Goal: Task Accomplishment & Management: Manage account settings

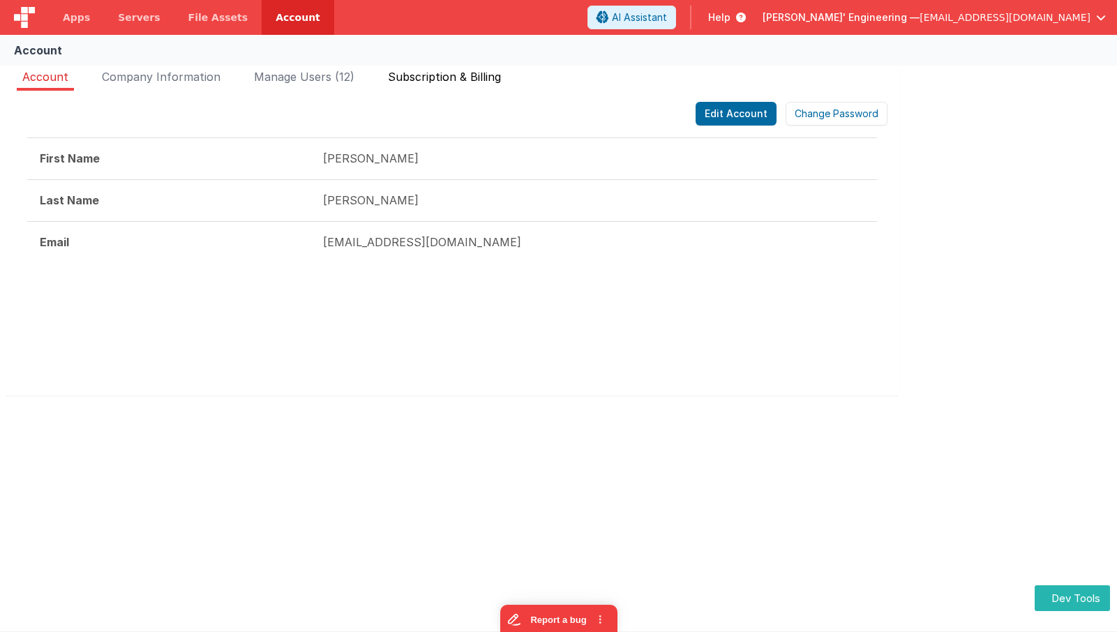
click at [416, 72] on span "Subscription & Billing" at bounding box center [444, 77] width 113 height 14
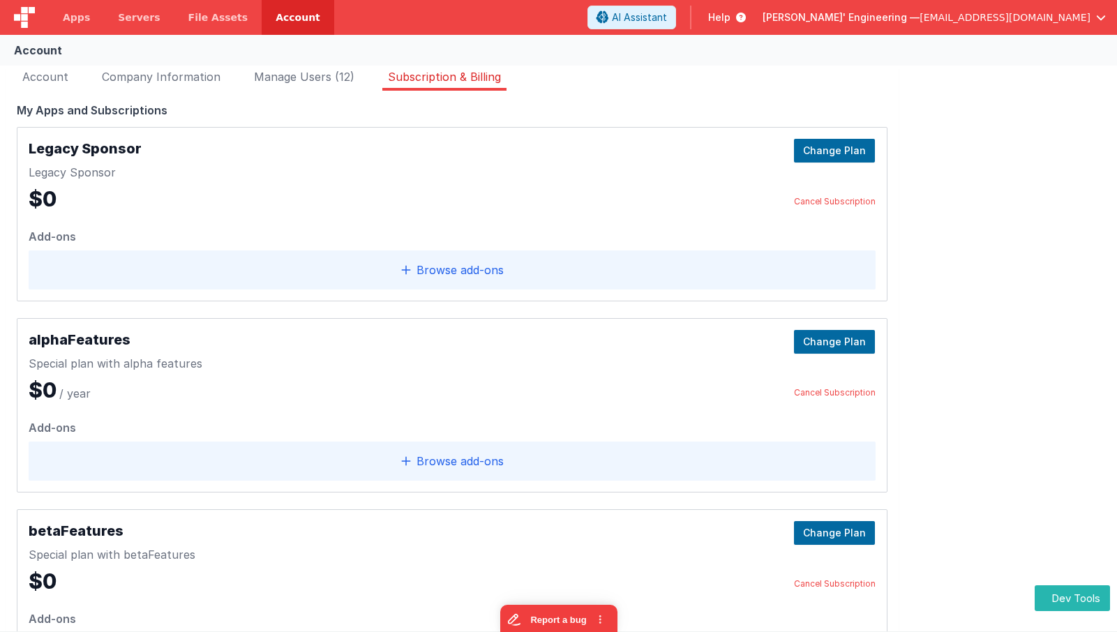
click at [510, 273] on div "Browse add‑ons" at bounding box center [452, 269] width 847 height 39
click at [450, 271] on span "Browse add‑ons" at bounding box center [459, 270] width 87 height 17
click at [851, 144] on button "Change Plan" at bounding box center [834, 151] width 81 height 24
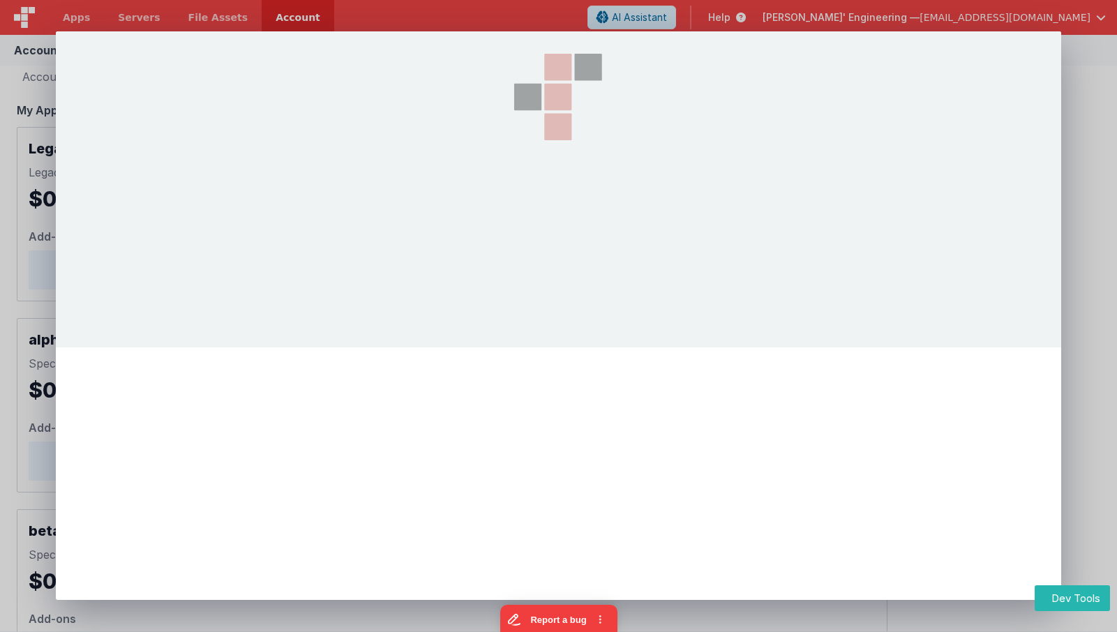
click at [1101, 49] on div at bounding box center [558, 316] width 1117 height 632
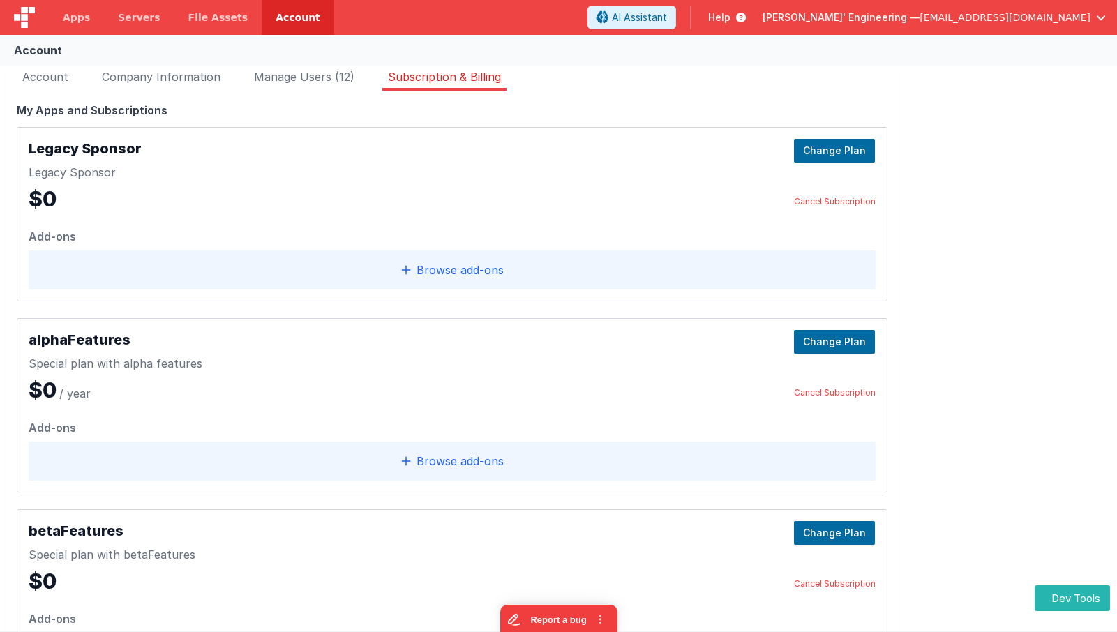
scroll to position [1, 0]
click at [174, 108] on div "My Apps and Subscriptions" at bounding box center [452, 109] width 870 height 17
drag, startPoint x: 167, startPoint y: 108, endPoint x: 19, endPoint y: 109, distance: 147.9
click at [19, 109] on div "My Apps and Subscriptions" at bounding box center [452, 109] width 870 height 17
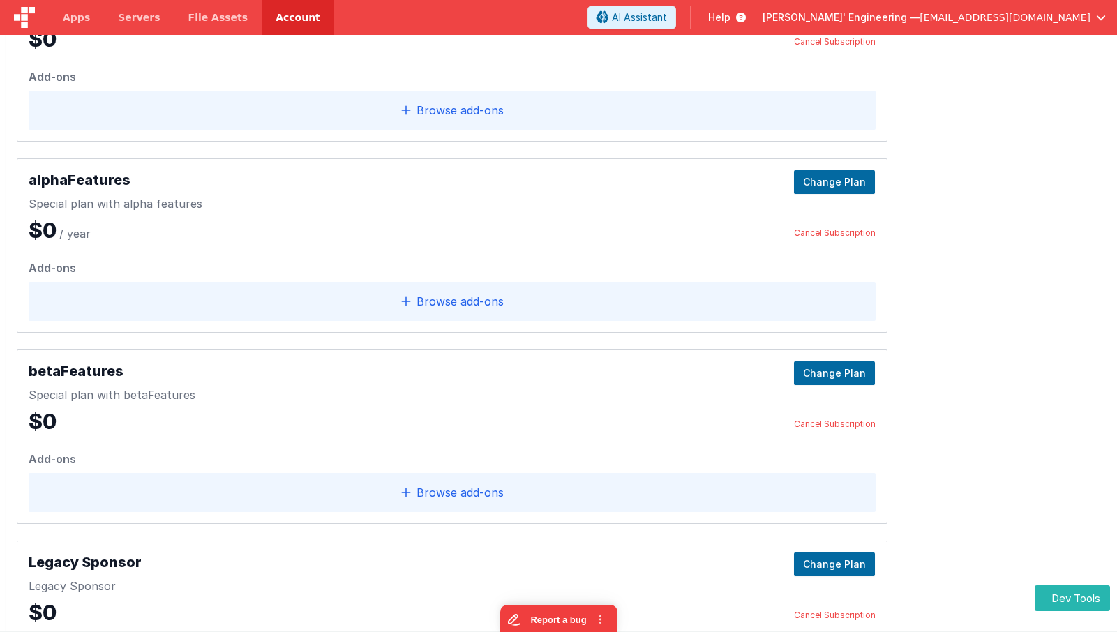
scroll to position [0, 0]
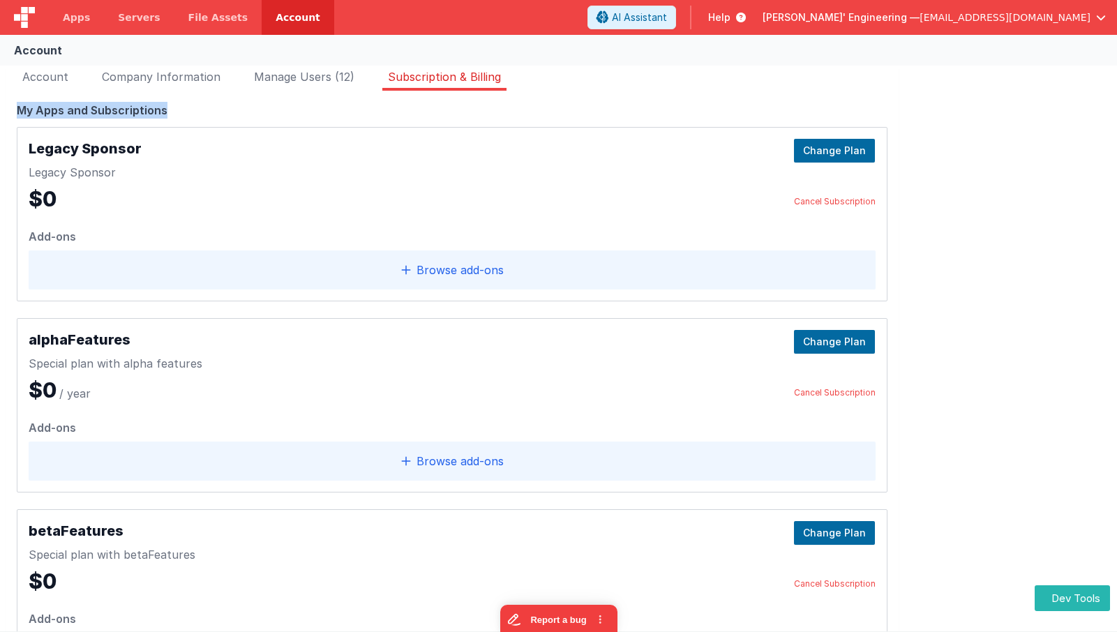
click at [178, 116] on div "My Apps and Subscriptions" at bounding box center [452, 110] width 870 height 17
drag, startPoint x: 179, startPoint y: 108, endPoint x: 94, endPoint y: 104, distance: 85.2
click at [6, 108] on div "Edit Account Change Password First Name Charles Last Name Delfs Email mrdelfs@g…" at bounding box center [452, 494] width 893 height 806
click at [176, 105] on div "My Apps and Subscriptions" at bounding box center [452, 110] width 870 height 17
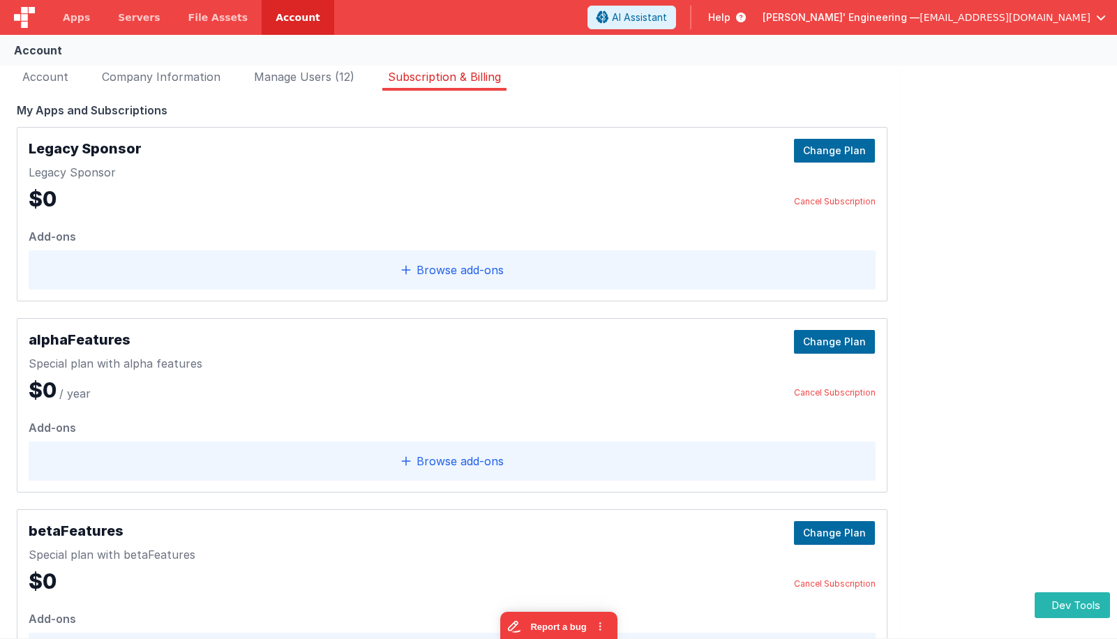
click at [275, 12] on link "Account" at bounding box center [298, 17] width 73 height 35
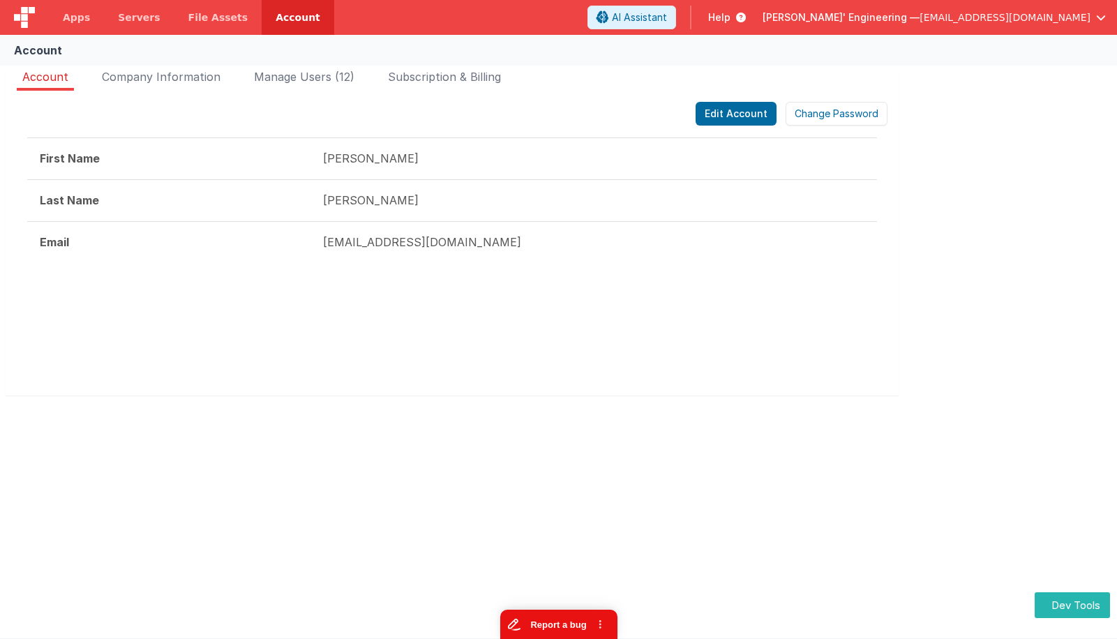
click at [577, 592] on button "Report a bug" at bounding box center [557, 624] width 117 height 29
click at [459, 84] on li "Subscription & Billing" at bounding box center [444, 79] width 124 height 22
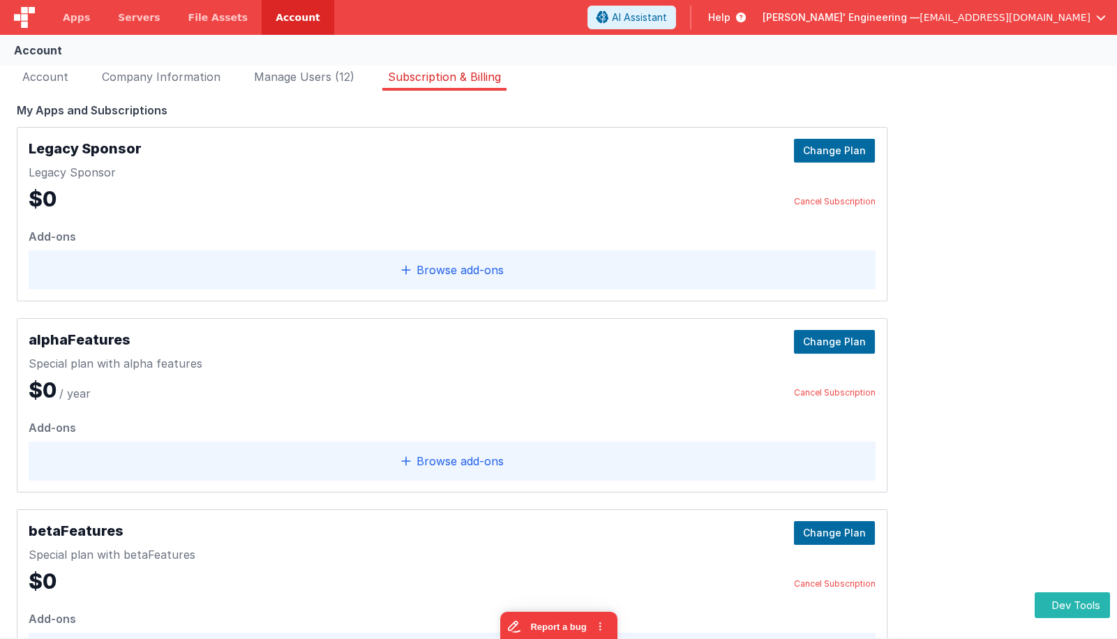
click at [818, 199] on link "Cancel Subscription" at bounding box center [835, 201] width 82 height 11
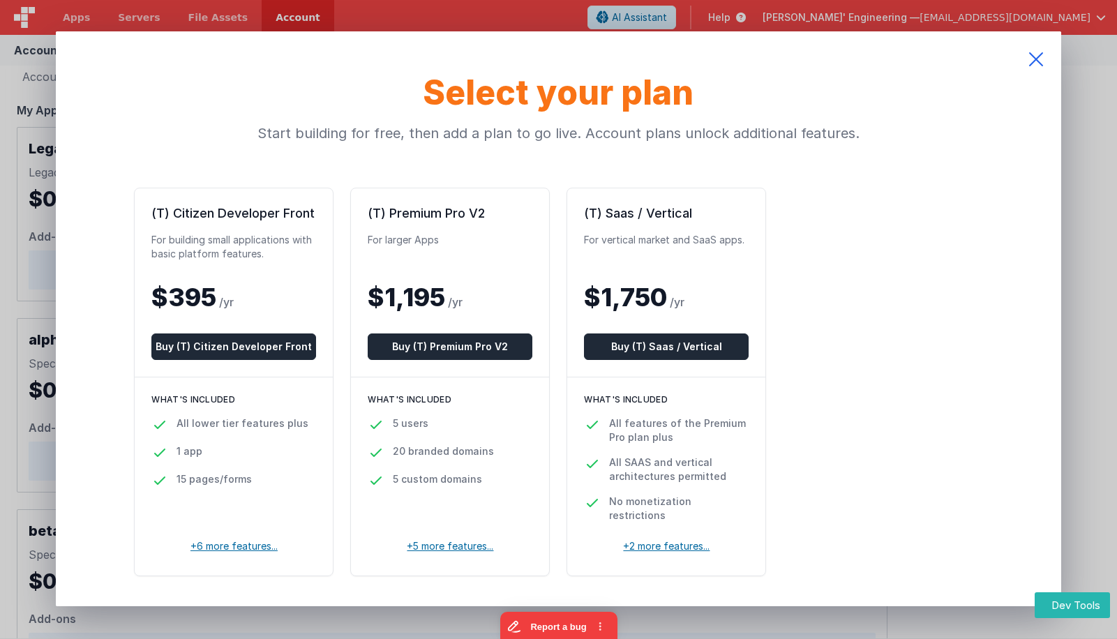
click at [1029, 47] on icon at bounding box center [1036, 59] width 50 height 56
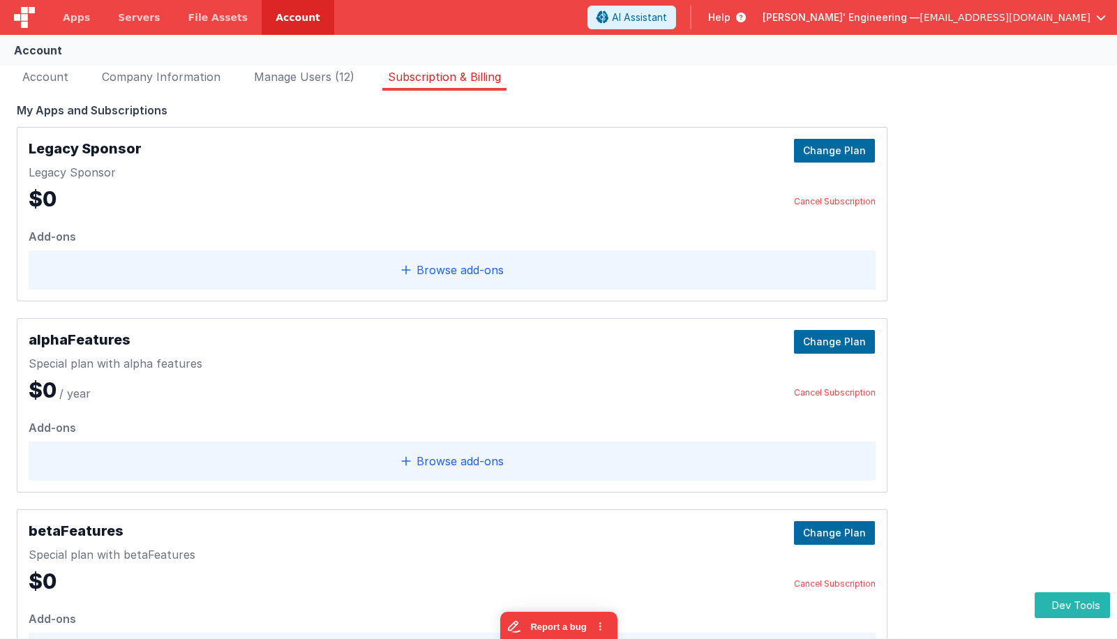
click at [29, 165] on div "Legacy Sponsor" at bounding box center [85, 172] width 113 height 17
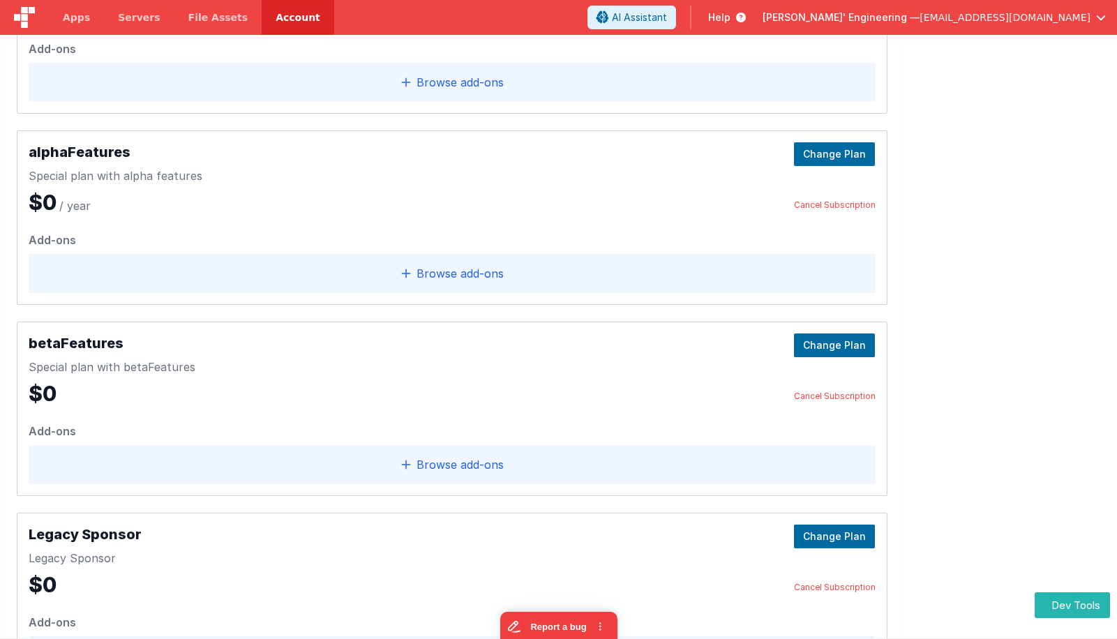
scroll to position [44, 0]
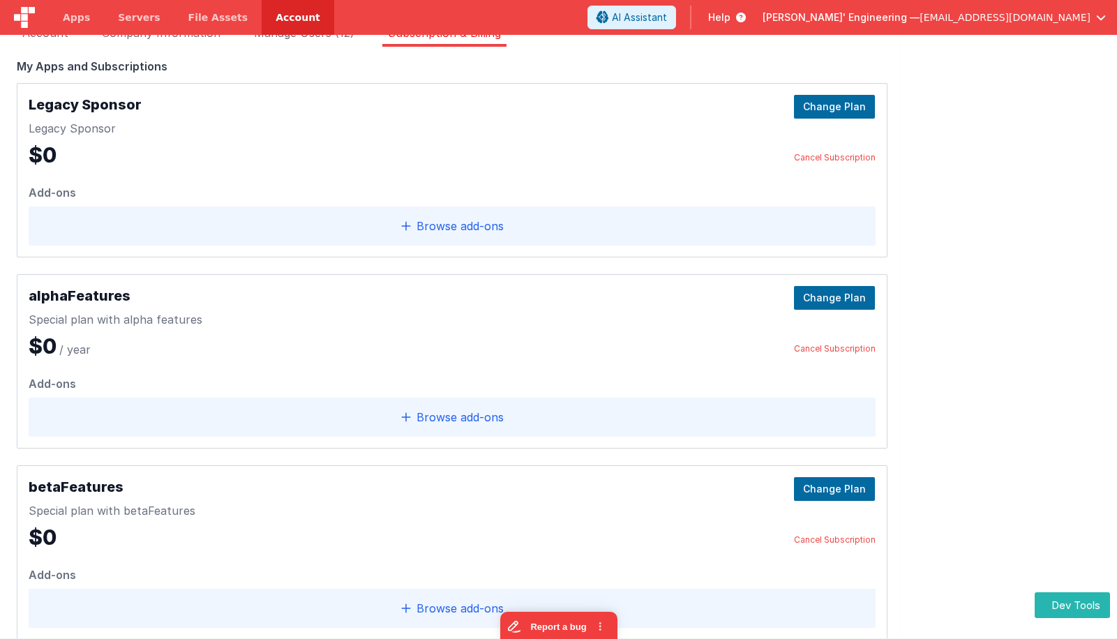
click at [174, 96] on div "Legacy Sponsor Legacy Sponsor $0 Change Plan Cancel Subscription" at bounding box center [452, 131] width 847 height 73
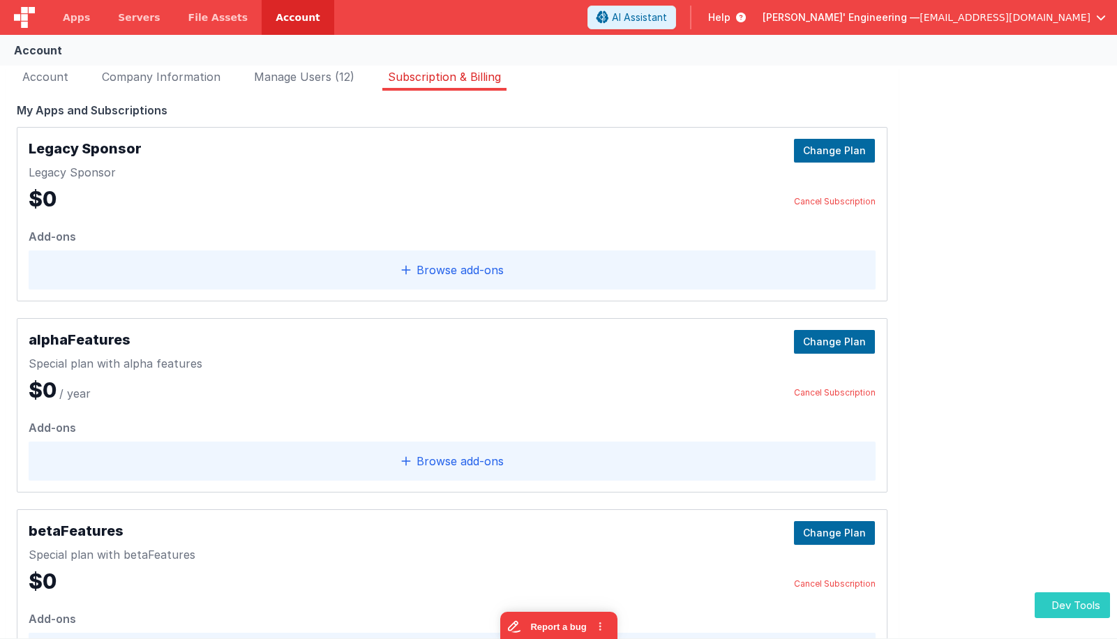
click at [1059, 592] on button "Dev Tools" at bounding box center [1071, 605] width 75 height 26
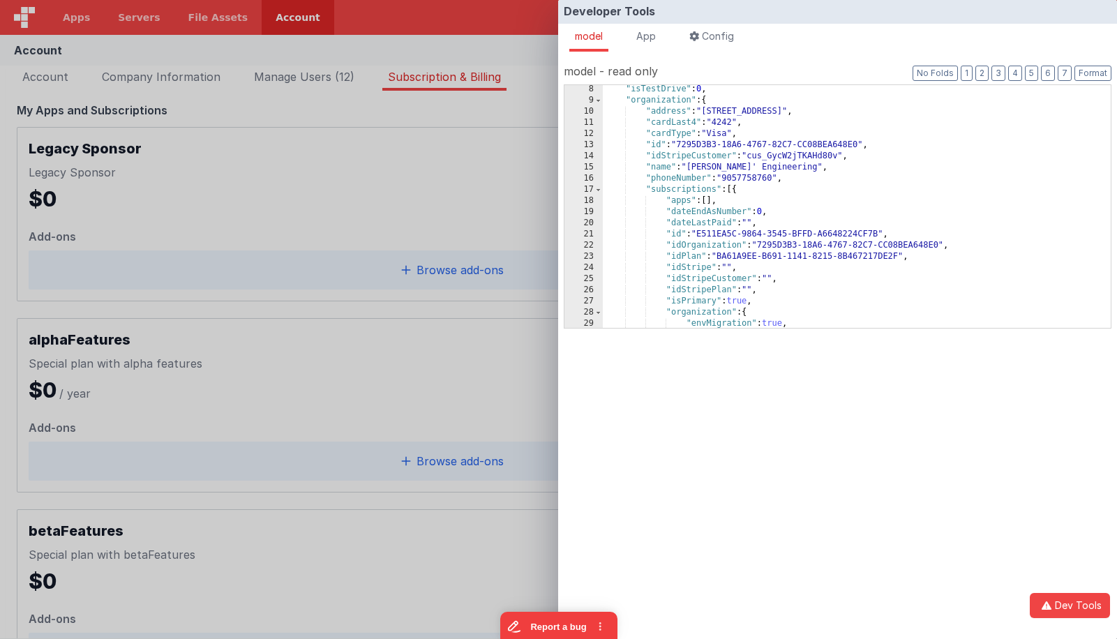
scroll to position [91, 0]
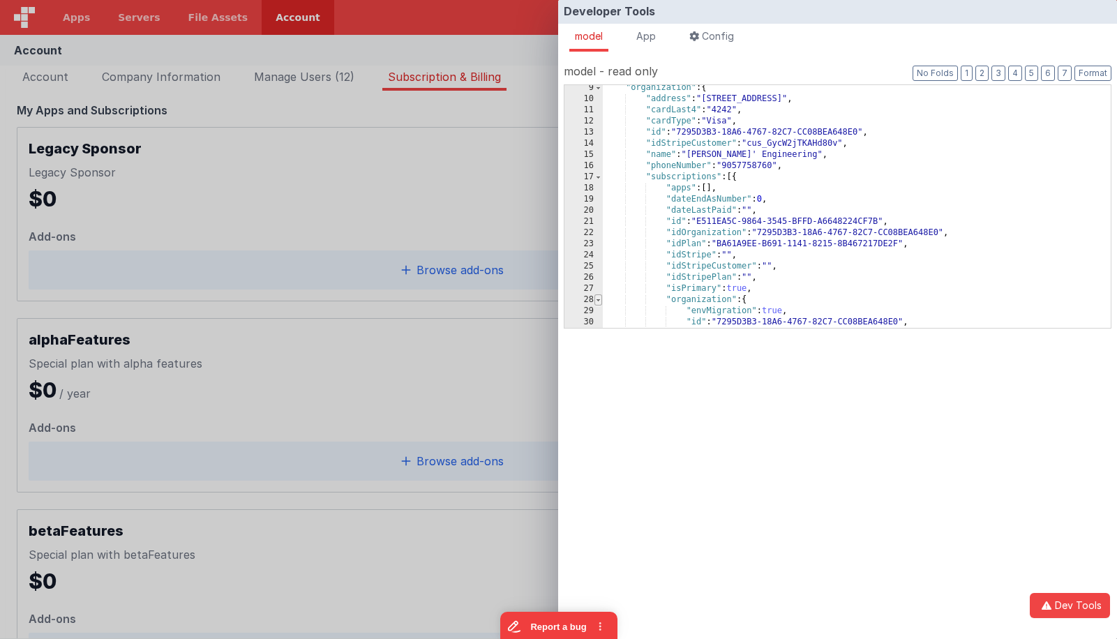
click at [601, 302] on span at bounding box center [598, 299] width 8 height 11
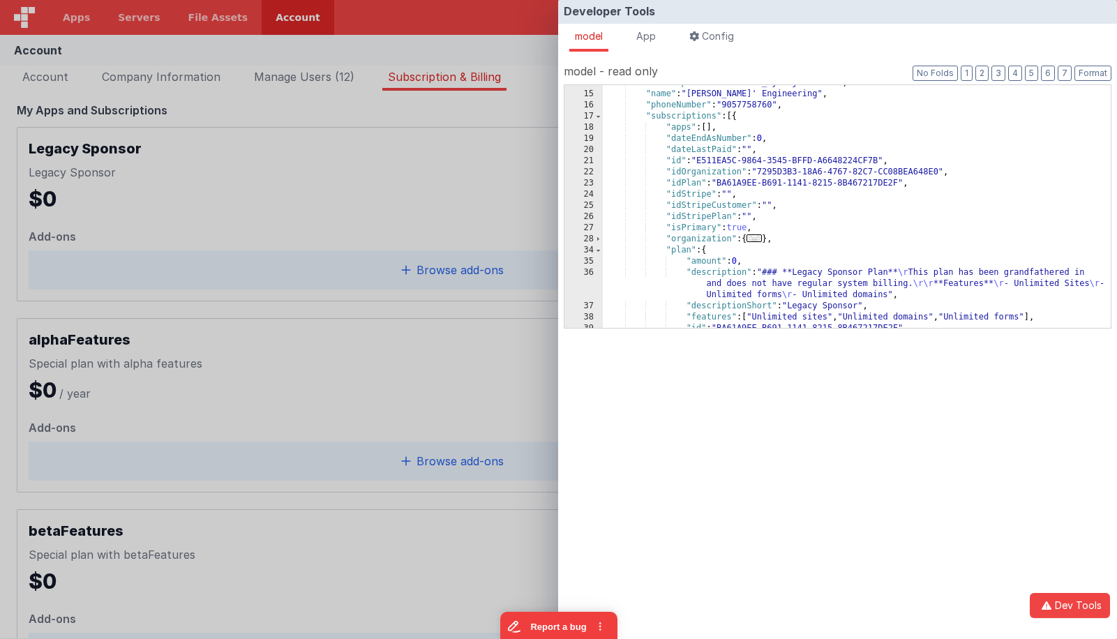
scroll to position [152, 0]
click at [756, 209] on div ""idStripeCustomer" : "cus_GycW2jTKAHd80v" , "name" : "Delfs' Engineering" , "ph…" at bounding box center [857, 209] width 508 height 265
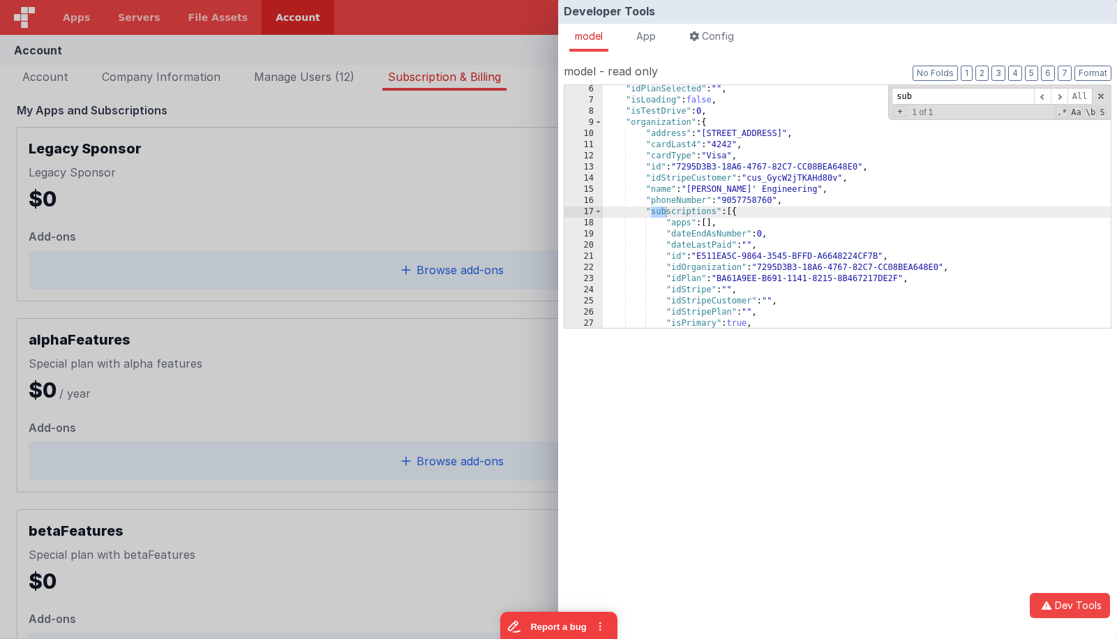
scroll to position [57, 0]
type input "suburl"
type input "url"
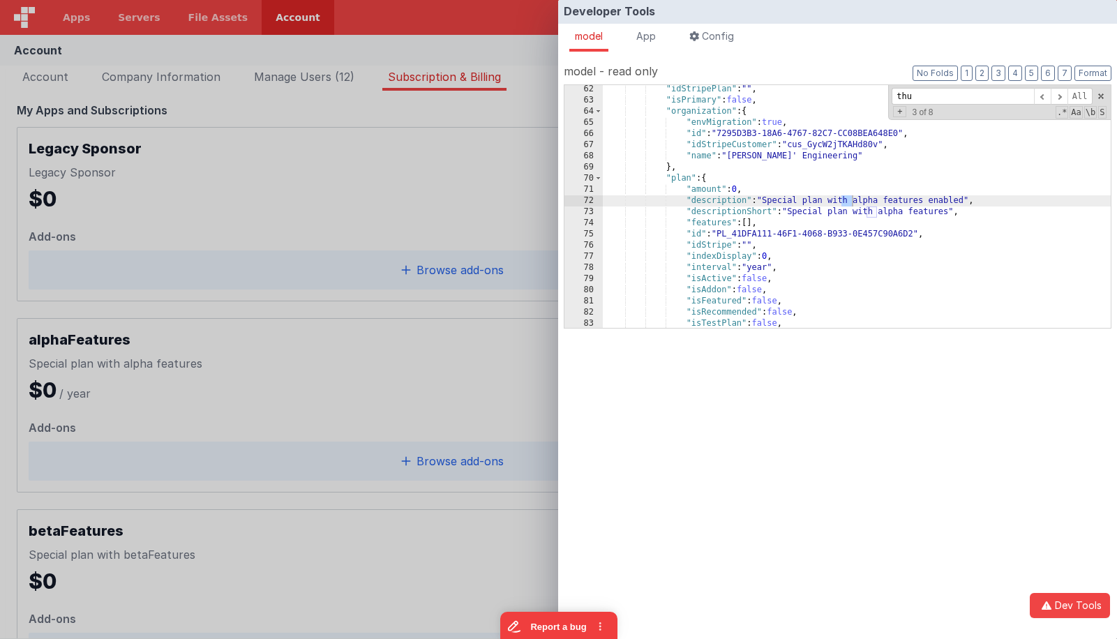
scroll to position [649, 0]
type input "thum"
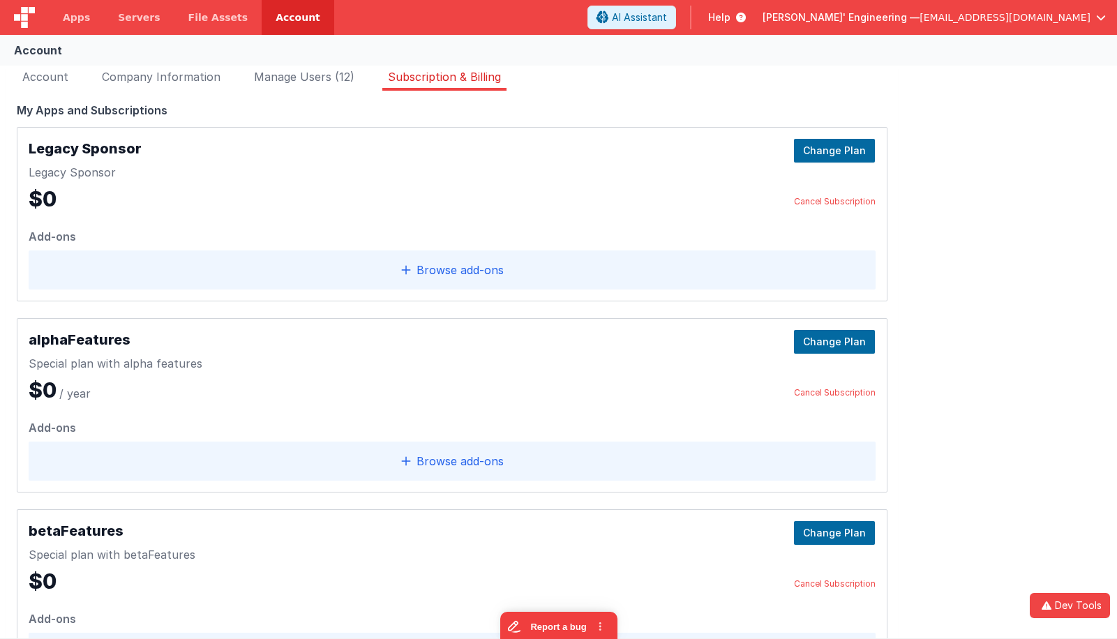
click at [416, 225] on div "Developer Tools model App Params Log (1) Misc Windows Config model - read only …" at bounding box center [558, 319] width 1117 height 639
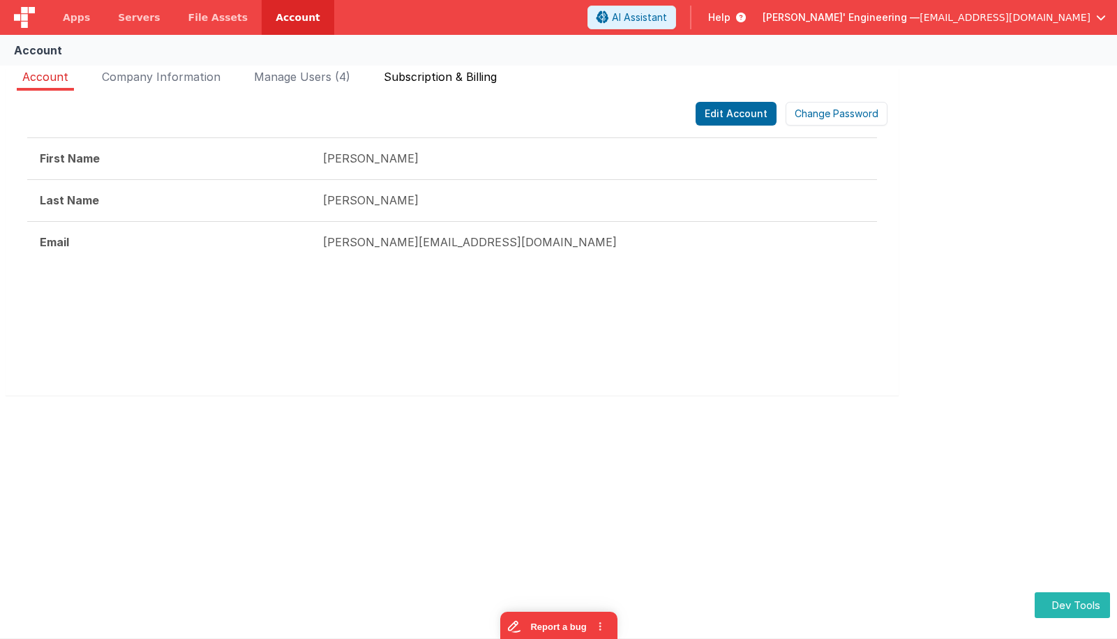
click at [421, 73] on span "Subscription & Billing" at bounding box center [440, 77] width 113 height 14
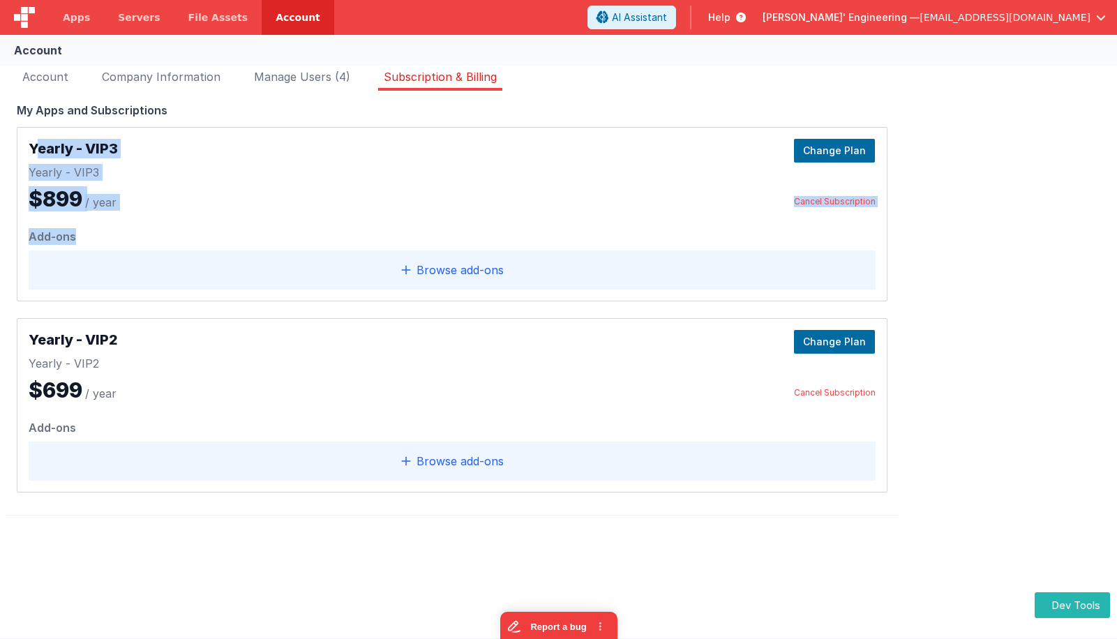
drag, startPoint x: 40, startPoint y: 149, endPoint x: 77, endPoint y: 236, distance: 94.1
click at [76, 236] on div "Yearly - VIP3 Yearly - VIP3 $899 / year Change Plan Cancel Subscription Add-ons…" at bounding box center [452, 214] width 870 height 174
click at [88, 232] on div "Add-ons" at bounding box center [452, 233] width 847 height 22
drag, startPoint x: 38, startPoint y: 146, endPoint x: 159, endPoint y: 153, distance: 121.6
click at [159, 153] on div "Yearly - VIP3 Yearly - VIP3 $899 / year Change Plan Cancel Subscription" at bounding box center [452, 175] width 847 height 73
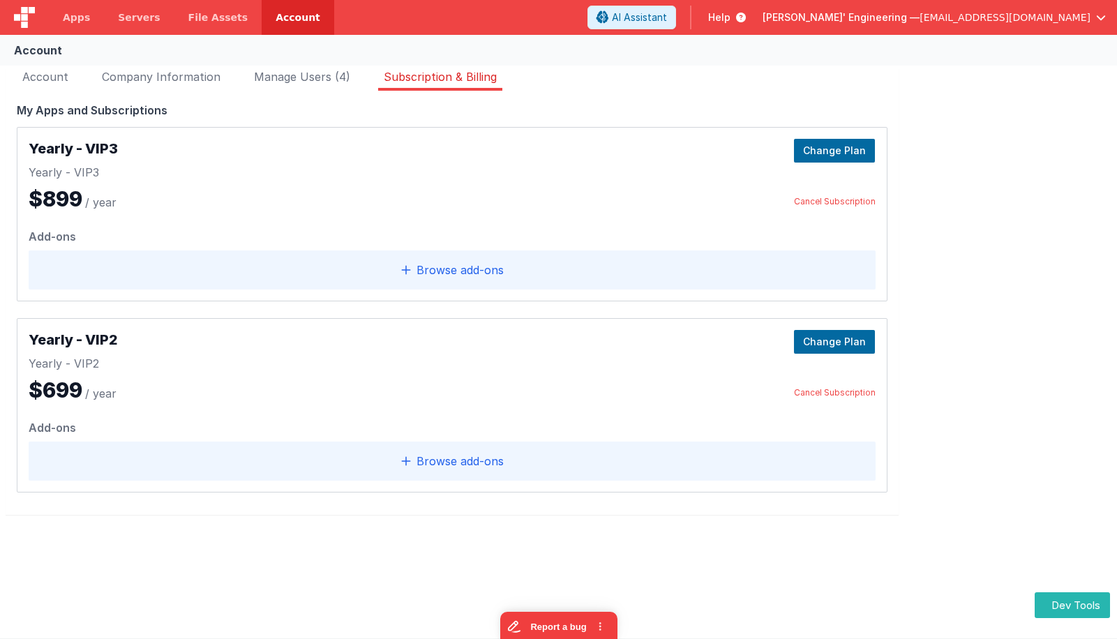
click at [586, 188] on div "Yearly - VIP3 Yearly - VIP3 $899 / year Change Plan Cancel Subscription" at bounding box center [452, 175] width 847 height 73
click at [1038, 283] on div "FakeApp One Starter Plan Change plan Last payment [DATE] Next payment [DATE] Am…" at bounding box center [558, 301] width 1117 height 477
click at [1060, 194] on div "FakeApp One Starter Plan Change plan Last payment [DATE] Next payment [DATE] Am…" at bounding box center [558, 301] width 1117 height 477
click at [496, 262] on span "Browse add‑ons" at bounding box center [459, 270] width 87 height 17
click at [313, 79] on span "Manage Users (4)" at bounding box center [302, 77] width 96 height 14
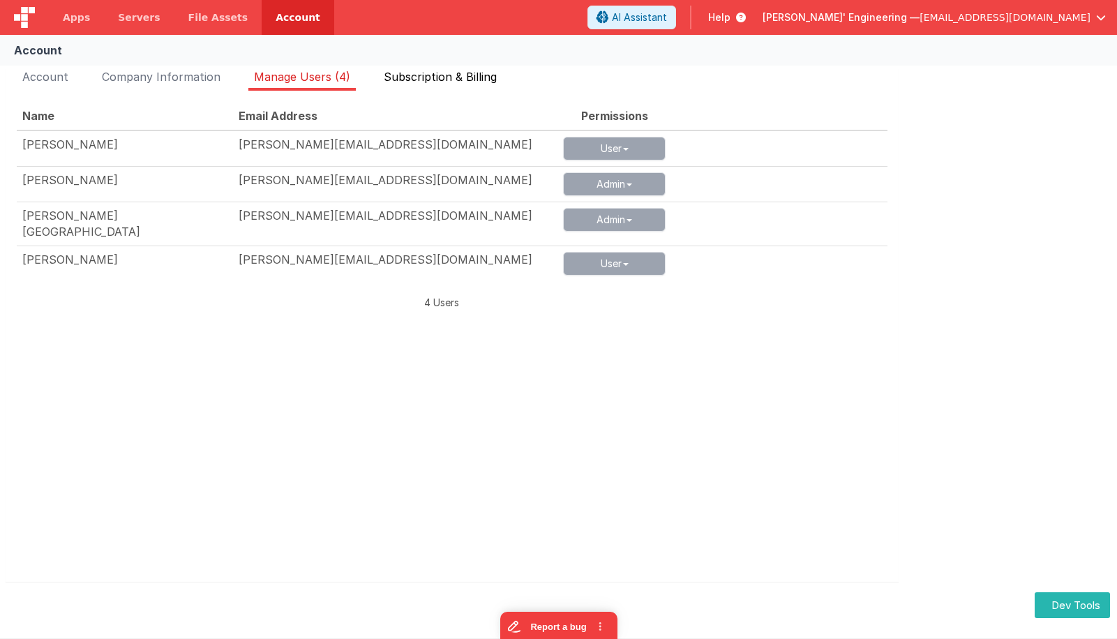
click at [430, 77] on span "Subscription & Billing" at bounding box center [440, 77] width 113 height 14
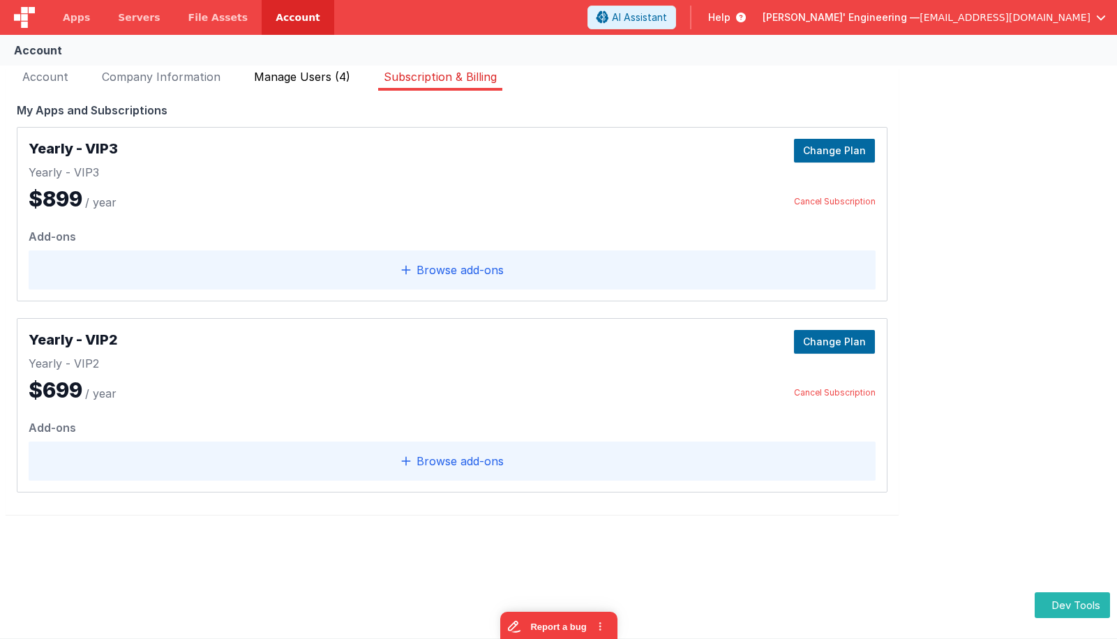
click at [278, 77] on span "Manage Users (4)" at bounding box center [302, 77] width 96 height 14
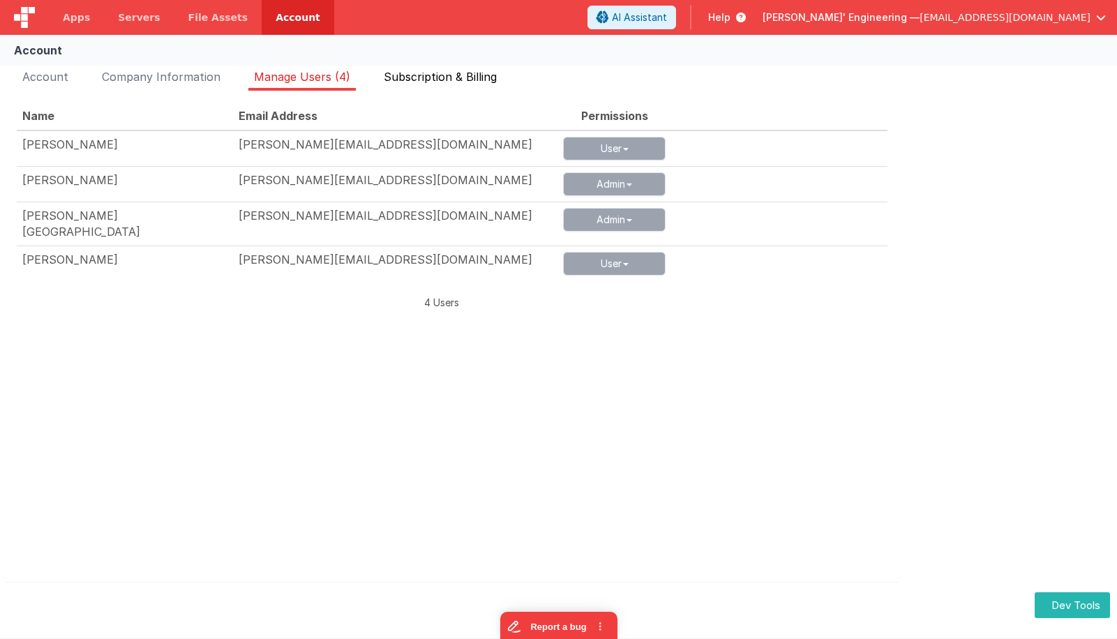
click at [412, 82] on span "Subscription & Billing" at bounding box center [440, 77] width 113 height 14
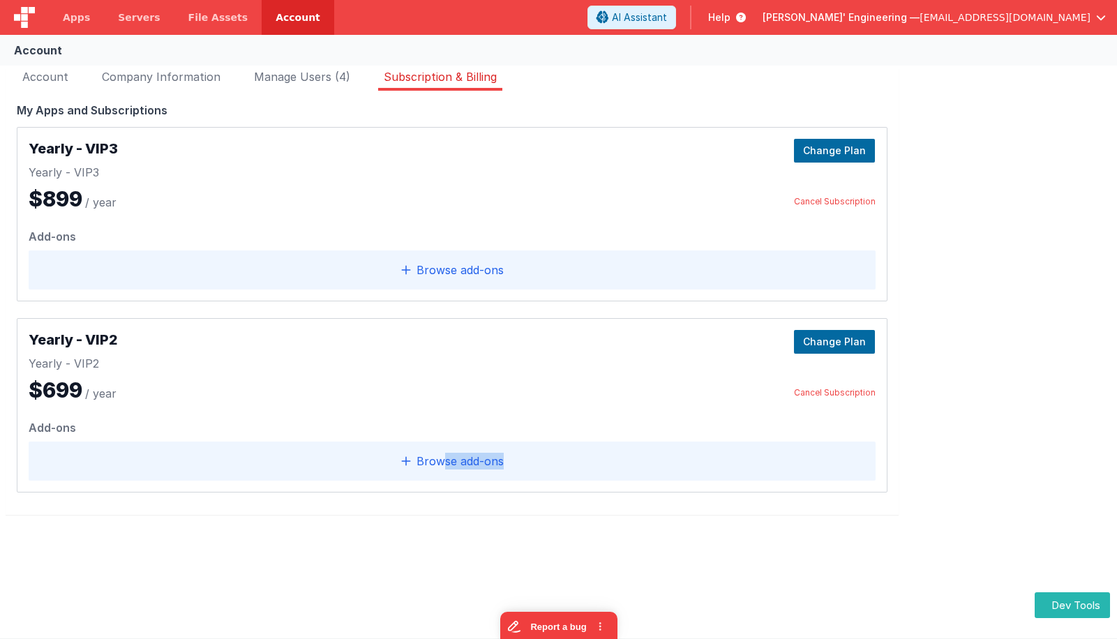
drag, startPoint x: 442, startPoint y: 460, endPoint x: 365, endPoint y: 503, distance: 88.1
click at [410, 508] on div "Edit Account Change Password First Name [PERSON_NAME] Last Name [PERSON_NAME] E…" at bounding box center [452, 303] width 893 height 424
drag, startPoint x: 312, startPoint y: 494, endPoint x: 414, endPoint y: 490, distance: 101.9
click at [318, 493] on div "Edit Account Change Password First Name [PERSON_NAME] Last Name [PERSON_NAME] E…" at bounding box center [452, 303] width 893 height 424
drag, startPoint x: 530, startPoint y: 488, endPoint x: 448, endPoint y: 432, distance: 99.0
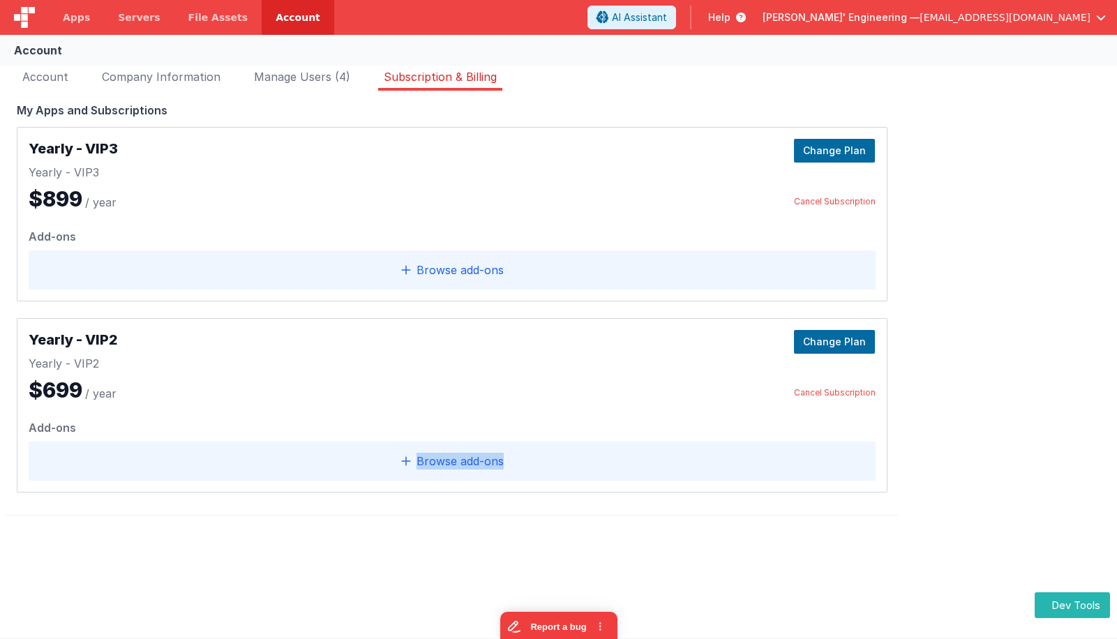
click at [402, 451] on div "Yearly - VIP2 Yearly - VIP2 $699 / year Change Plan Cancel Subscription Add-ons…" at bounding box center [452, 405] width 870 height 174
drag, startPoint x: 526, startPoint y: 322, endPoint x: 527, endPoint y: 312, distance: 10.5
click at [526, 322] on div "Yearly - VIP2 Yearly - VIP2 $699 / year Change Plan Cancel Subscription Add-ons…" at bounding box center [452, 405] width 870 height 174
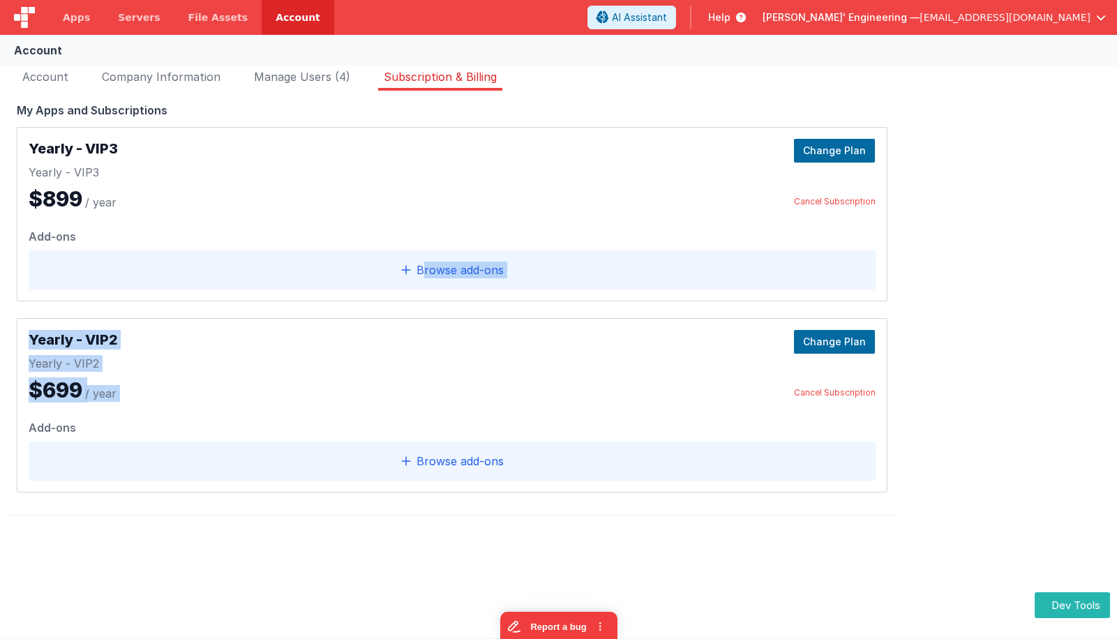
drag, startPoint x: 526, startPoint y: 310, endPoint x: 421, endPoint y: 266, distance: 114.4
click at [421, 266] on div "Yearly - VIP3 Yearly - VIP3 $899 / year Change Plan Cancel Subscription Add-ons…" at bounding box center [452, 309] width 870 height 365
click at [397, 236] on div "Add-ons" at bounding box center [452, 233] width 847 height 22
drag, startPoint x: 299, startPoint y: 197, endPoint x: 315, endPoint y: 209, distance: 19.0
click at [315, 209] on div "Yearly - VIP3 Yearly - VIP3 $899 / year Change Plan Cancel Subscription" at bounding box center [452, 175] width 847 height 73
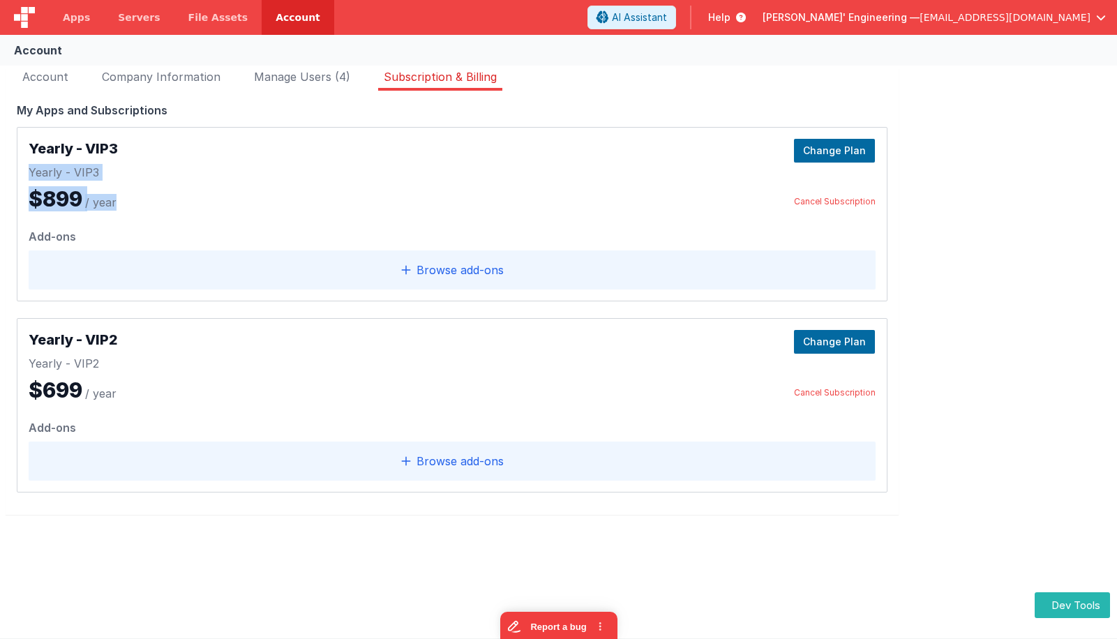
drag, startPoint x: 52, startPoint y: 158, endPoint x: 239, endPoint y: 201, distance: 191.7
click at [195, 216] on div "Yearly - VIP3 Yearly - VIP3 $899 / year Change Plan Cancel Subscription Add-ons…" at bounding box center [452, 214] width 870 height 174
